Goal: Communication & Community: Answer question/provide support

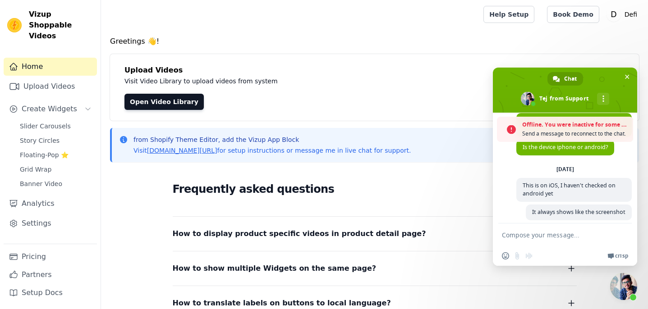
scroll to position [608, 0]
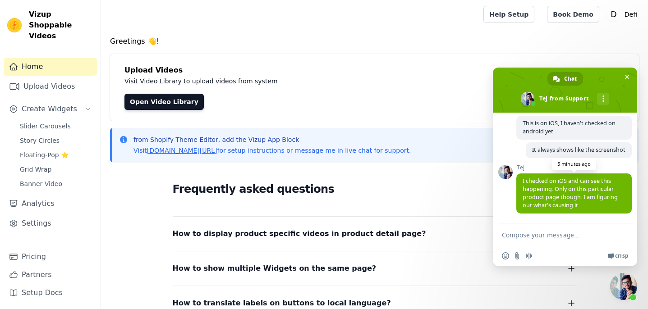
scroll to position [635, 0]
click at [564, 243] on textarea "Compose your message..." at bounding box center [556, 235] width 108 height 23
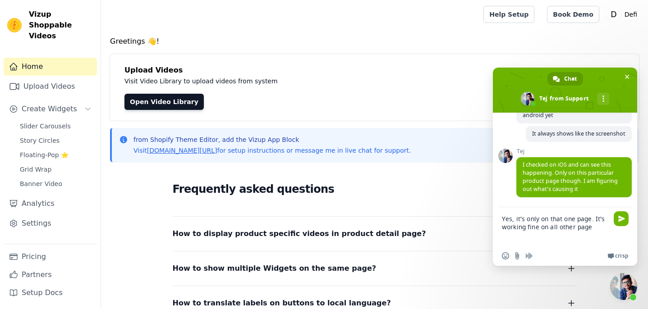
type textarea "Yes, it's only on that one page. It's working fine on all other pages"
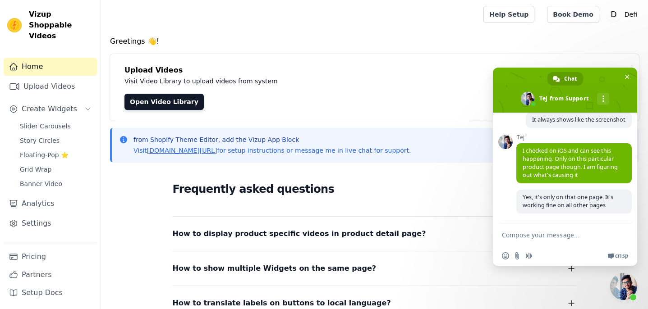
scroll to position [665, 0]
click at [627, 280] on span "Close chat" at bounding box center [623, 286] width 27 height 27
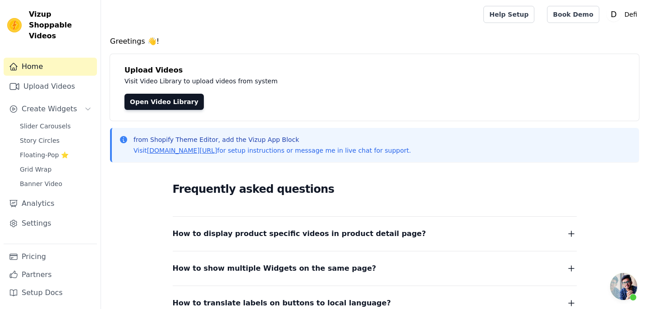
click at [631, 286] on span "Open chat" at bounding box center [623, 286] width 27 height 27
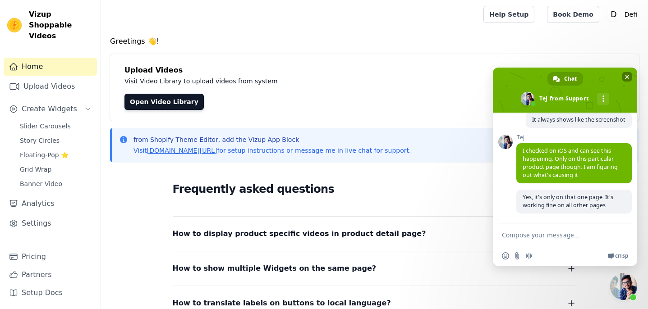
click at [630, 74] on span "Close chat" at bounding box center [627, 76] width 9 height 9
